Goal: Information Seeking & Learning: Learn about a topic

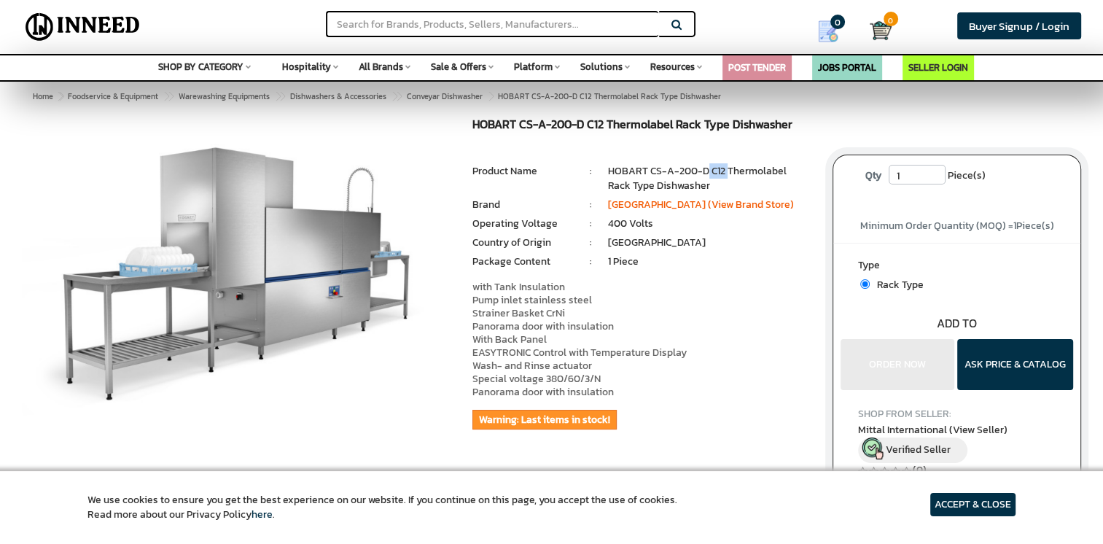
drag, startPoint x: 0, startPoint y: 0, endPoint x: 729, endPoint y: 171, distance: 748.8
click at [729, 171] on li "HOBART CS-A-200-D C12 Thermolabel Rack Type Dishwasher" at bounding box center [709, 178] width 203 height 29
drag, startPoint x: 729, startPoint y: 171, endPoint x: 720, endPoint y: 173, distance: 9.7
click at [722, 172] on li "HOBART CS-A-200-D C12 Thermolabel Rack Type Dishwasher" at bounding box center [709, 178] width 203 height 29
click at [712, 166] on div "HOBART CS-A-200-D C12 Thermolabel Rack Type Dishwasher MRP: ₹ 0.00 Unit Selling…" at bounding box center [642, 299] width 360 height 362
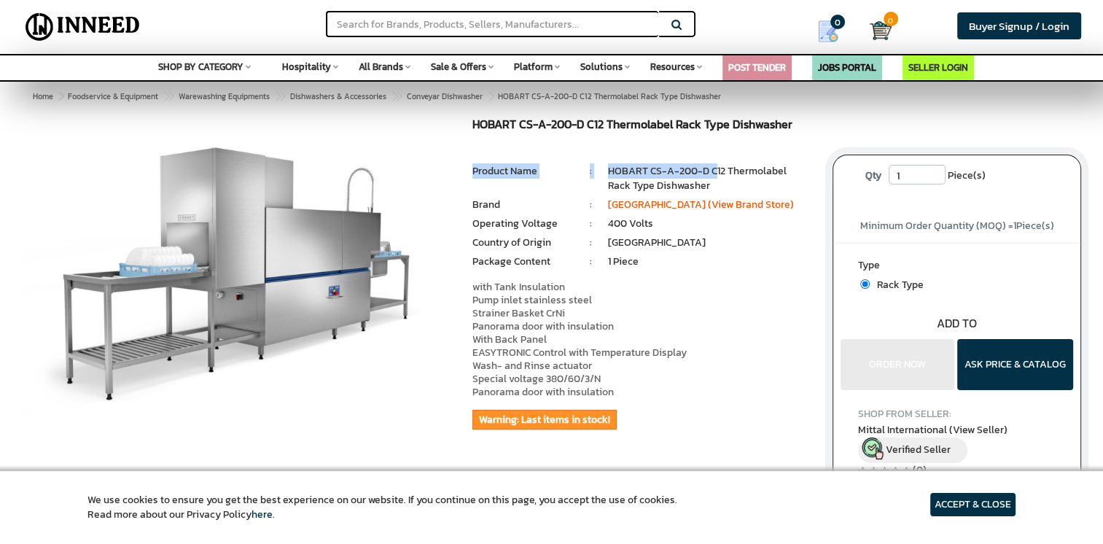
drag, startPoint x: 712, startPoint y: 168, endPoint x: 709, endPoint y: 177, distance: 9.9
click at [709, 177] on li "HOBART CS-A-200-D C12 Thermolabel Rack Type Dishwasher" at bounding box center [709, 178] width 203 height 29
click at [679, 171] on li "HOBART CS-A-200-D C12 Thermolabel Rack Type Dishwasher" at bounding box center [709, 178] width 203 height 29
drag, startPoint x: 680, startPoint y: 168, endPoint x: 690, endPoint y: 169, distance: 11.0
click at [690, 169] on li "HOBART CS-A-200-D C12 Thermolabel Rack Type Dishwasher" at bounding box center [709, 178] width 203 height 29
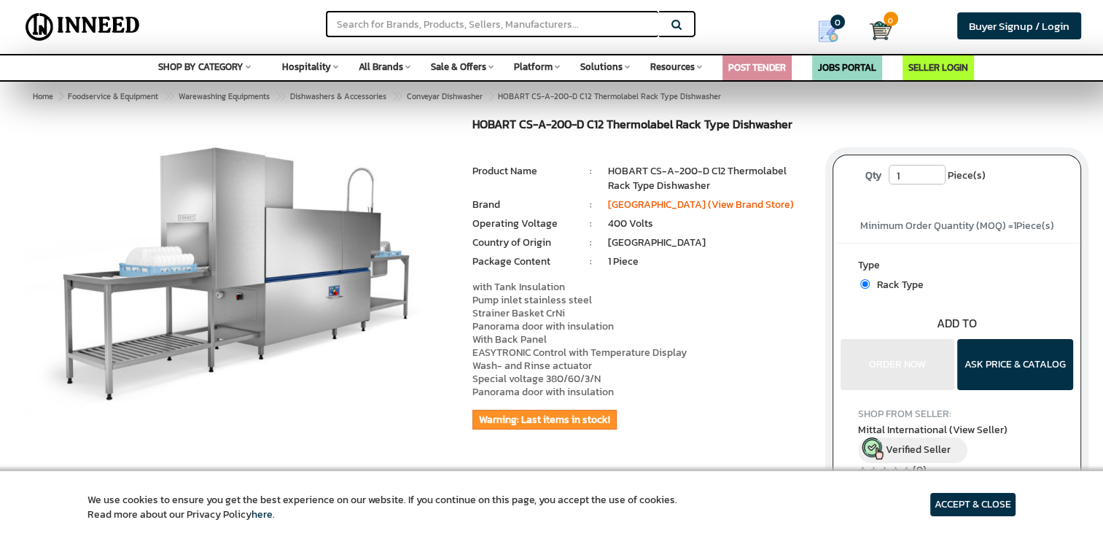
click at [694, 168] on li "HOBART CS-A-200-D C12 Thermolabel Rack Type Dishwasher" at bounding box center [709, 178] width 203 height 29
drag, startPoint x: 723, startPoint y: 174, endPoint x: 711, endPoint y: 175, distance: 11.7
click at [711, 175] on li "HOBART CS-A-200-D C12 Thermolabel Rack Type Dishwasher" at bounding box center [709, 178] width 203 height 29
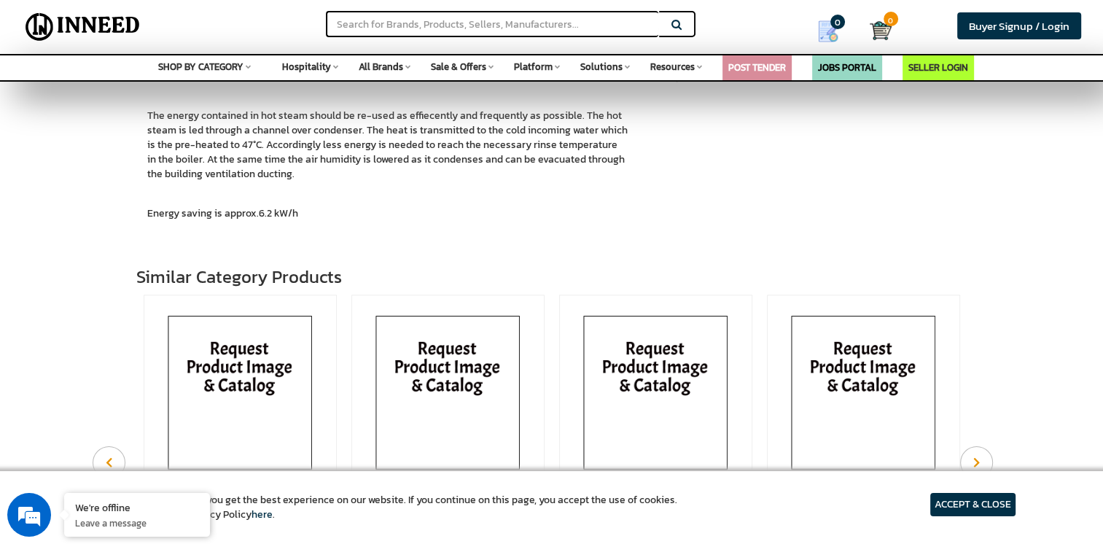
scroll to position [1823, 0]
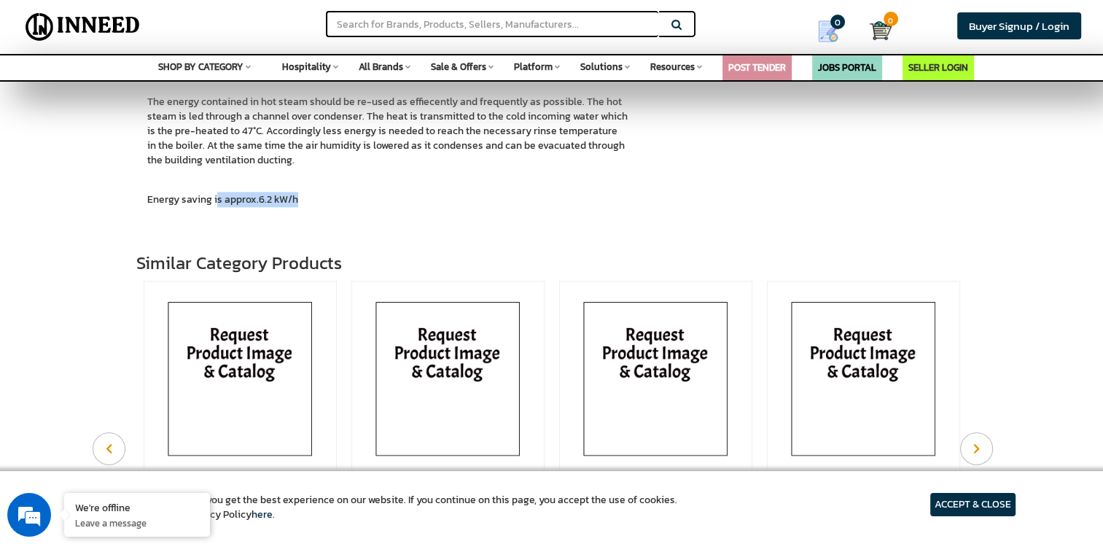
drag, startPoint x: 294, startPoint y: 197, endPoint x: 213, endPoint y: 197, distance: 80.9
click at [214, 197] on p "Energy saving is approx.6.2 kW/h" at bounding box center [551, 192] width 809 height 29
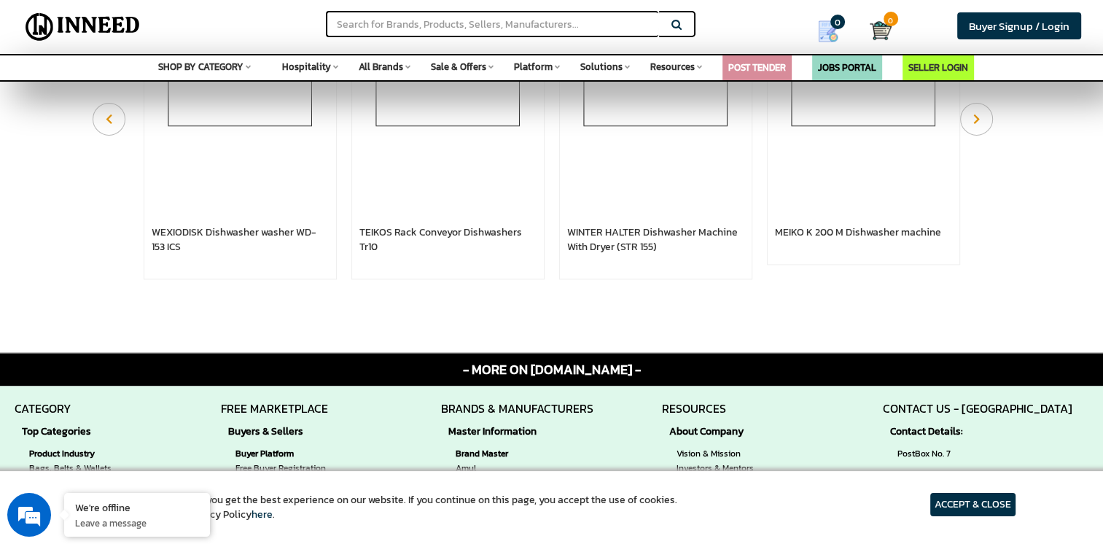
scroll to position [2406, 0]
